Goal: Transaction & Acquisition: Download file/media

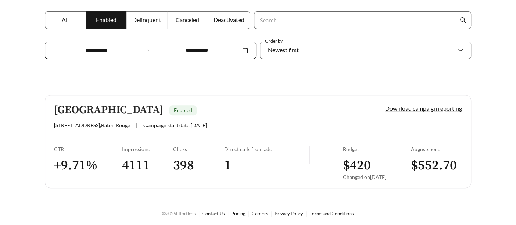
scroll to position [134, 0]
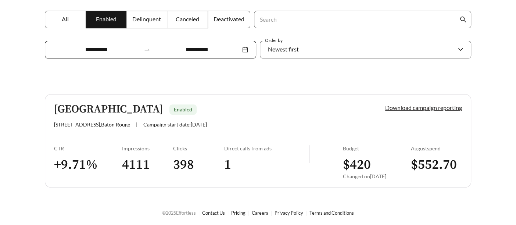
click at [425, 109] on link "Download campaign reporting" at bounding box center [423, 107] width 77 height 7
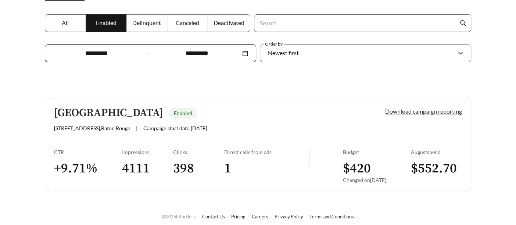
scroll to position [134, 0]
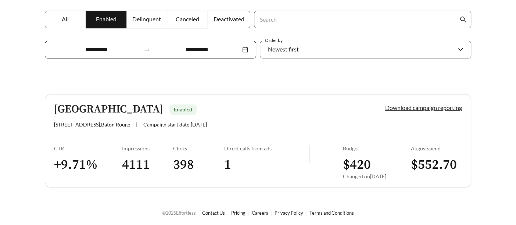
click at [429, 106] on link "Download campaign reporting" at bounding box center [423, 107] width 77 height 7
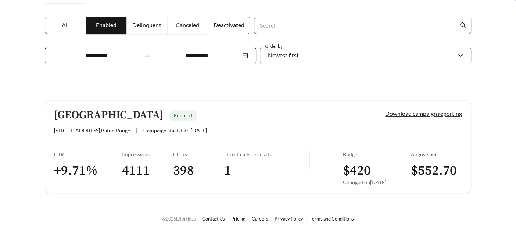
scroll to position [134, 0]
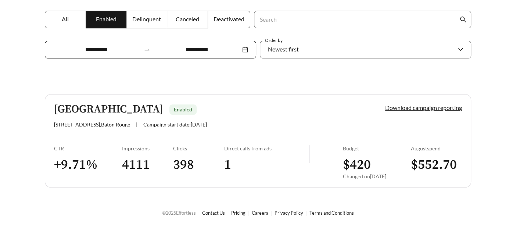
click at [392, 111] on div "Download campaign reporting" at bounding box center [411, 115] width 102 height 24
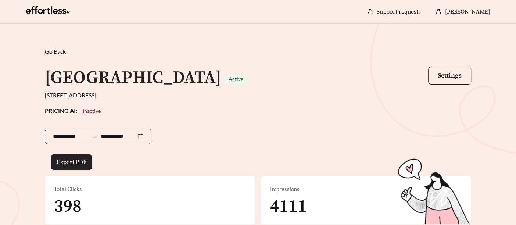
click at [70, 158] on span "Export PDF" at bounding box center [72, 162] width 30 height 9
